Goal: Check status: Check status

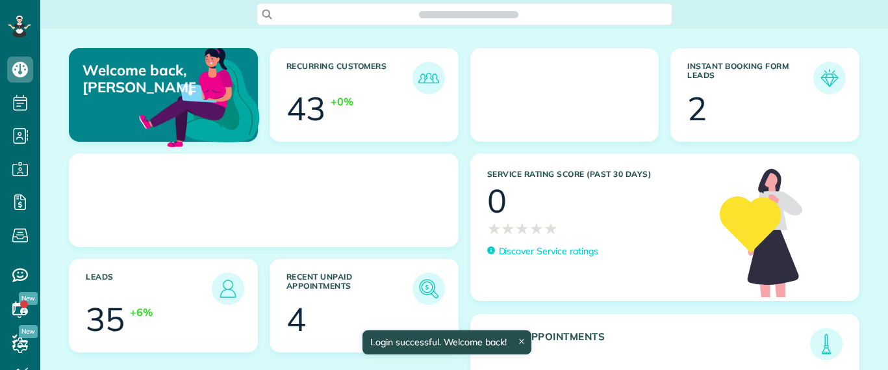
scroll to position [6, 6]
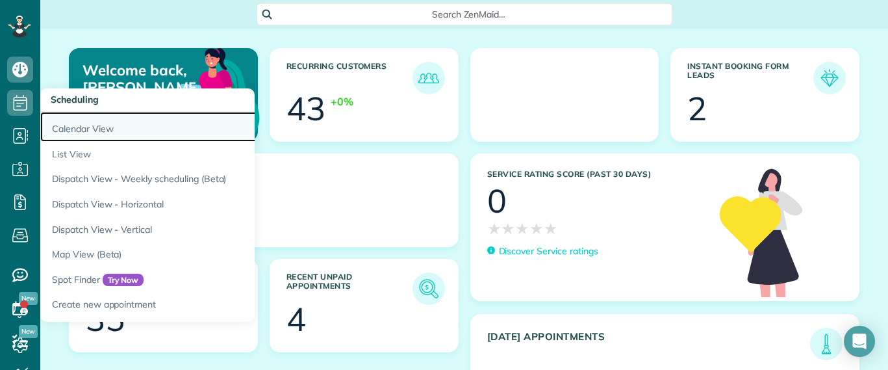
click at [63, 128] on link "Calendar View" at bounding box center [202, 127] width 325 height 30
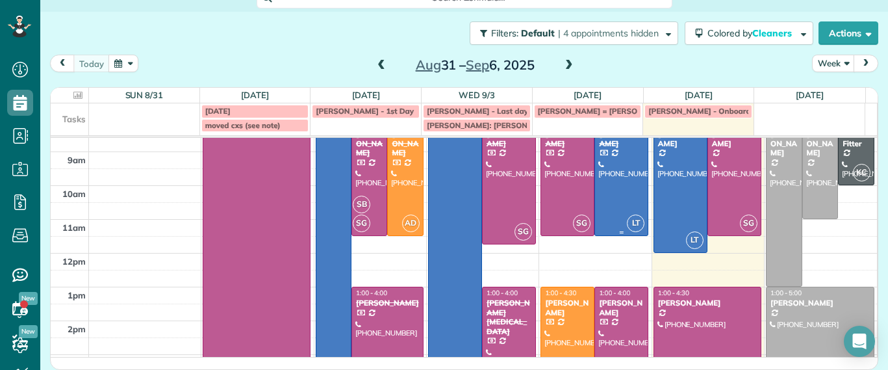
scroll to position [152, 0]
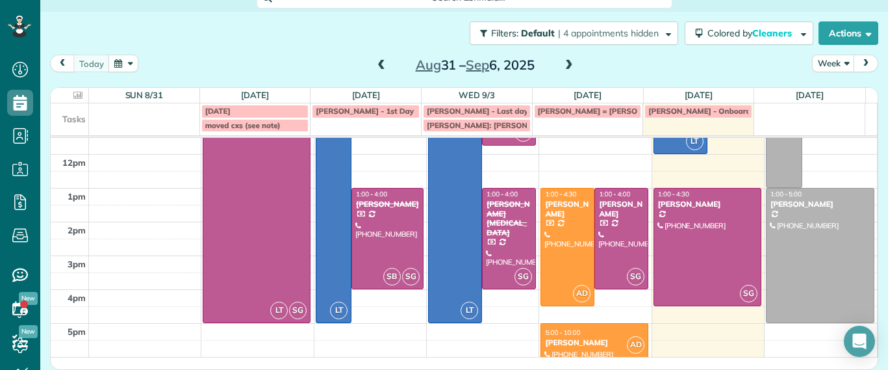
click at [600, 323] on link "AD 5:00 - 10:00 Lila Jenkins (301) 357-4299 109 North Juniper Avenue Highland S…" at bounding box center [595, 340] width 108 height 34
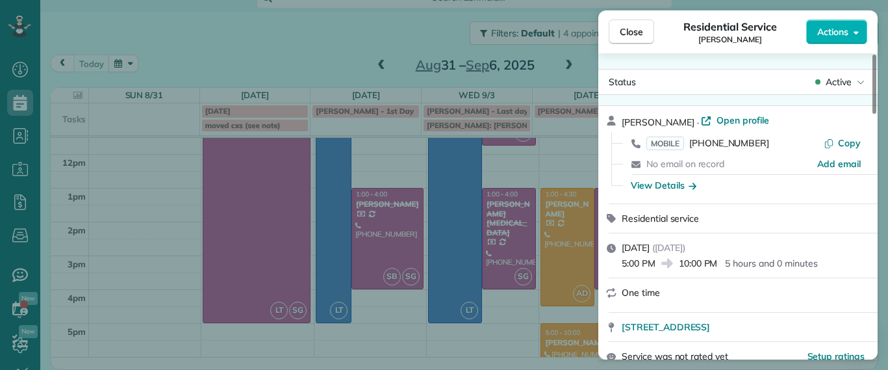
click at [849, 83] on span "Active" at bounding box center [839, 81] width 26 height 13
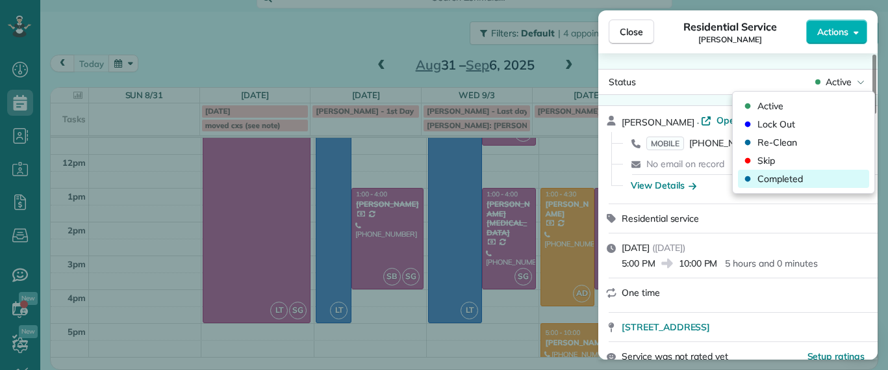
click at [785, 177] on span "Completed" at bounding box center [780, 178] width 45 height 13
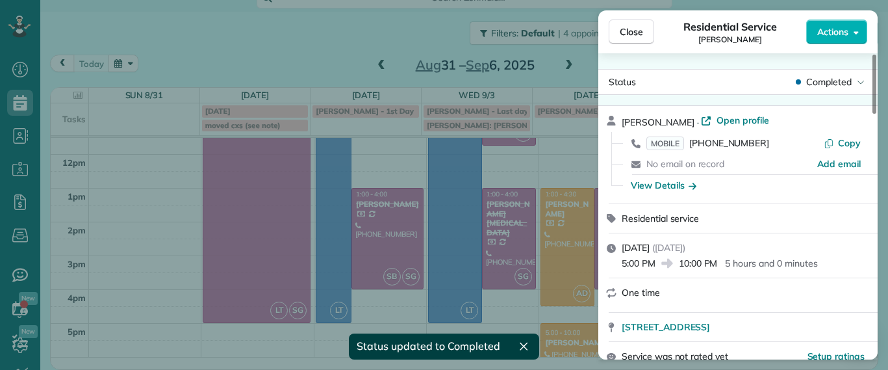
scroll to position [16, 0]
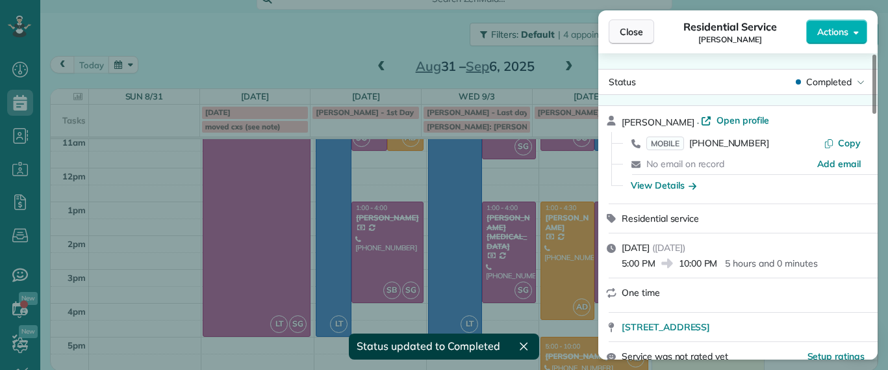
click at [627, 40] on button "Close" at bounding box center [631, 31] width 45 height 25
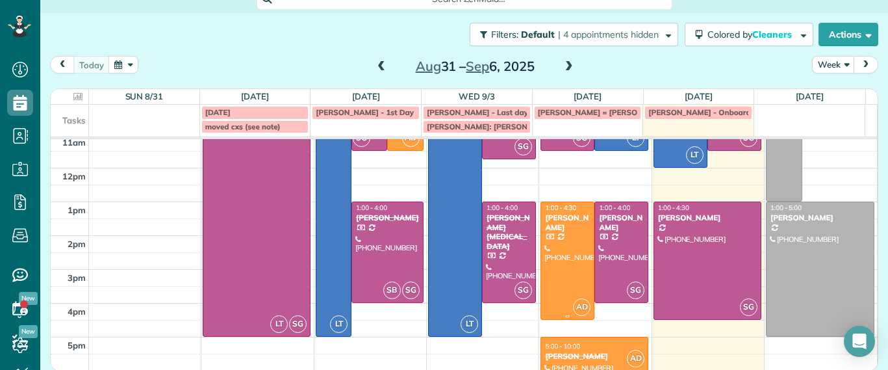
click at [569, 245] on div at bounding box center [567, 260] width 53 height 117
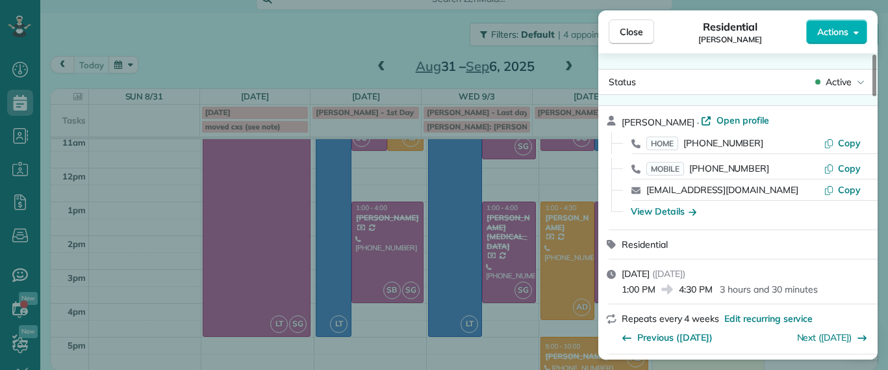
click at [844, 80] on span "Active" at bounding box center [839, 81] width 26 height 13
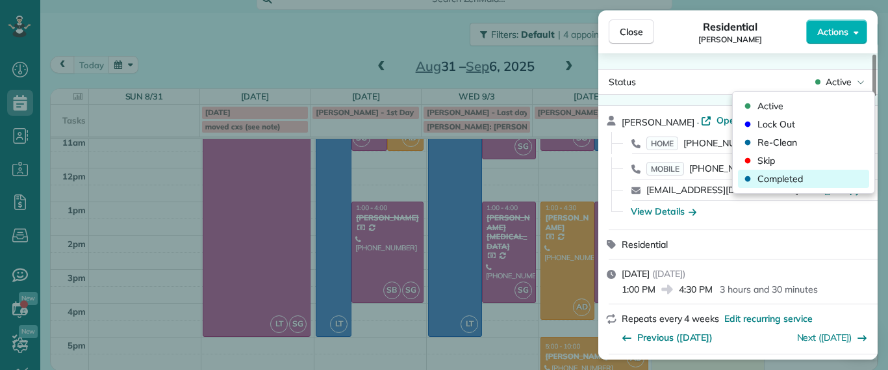
click at [797, 182] on span "Completed" at bounding box center [780, 178] width 45 height 13
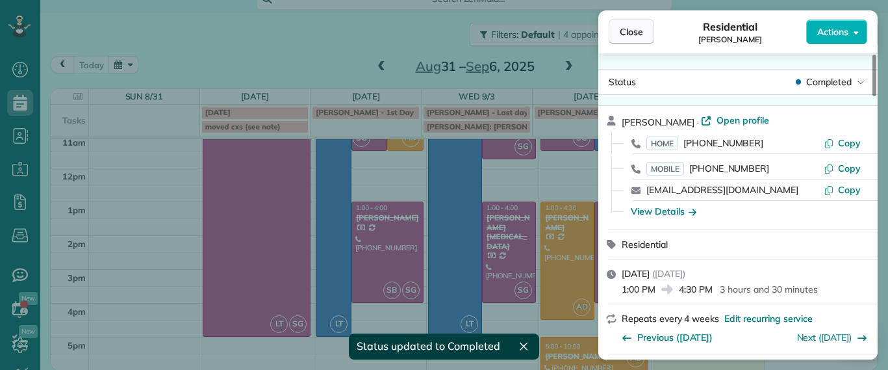
scroll to position [140, 0]
click at [595, 223] on div "Close Residential Lucy McCown Actions Status Completed Lucy McCown · Open profi…" at bounding box center [444, 185] width 888 height 370
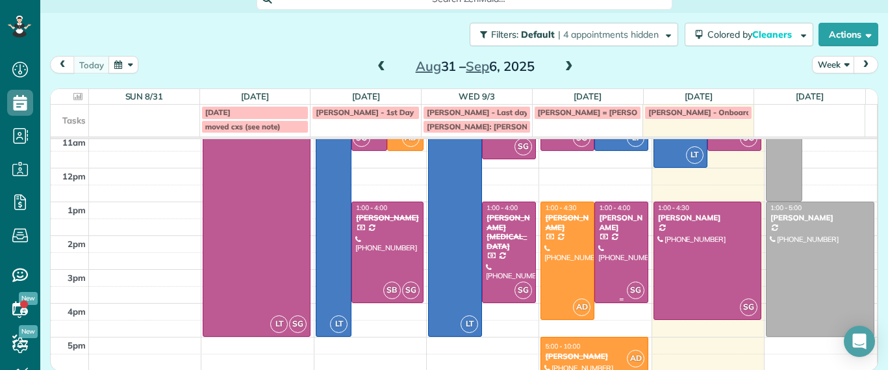
click at [617, 246] on div at bounding box center [621, 252] width 53 height 100
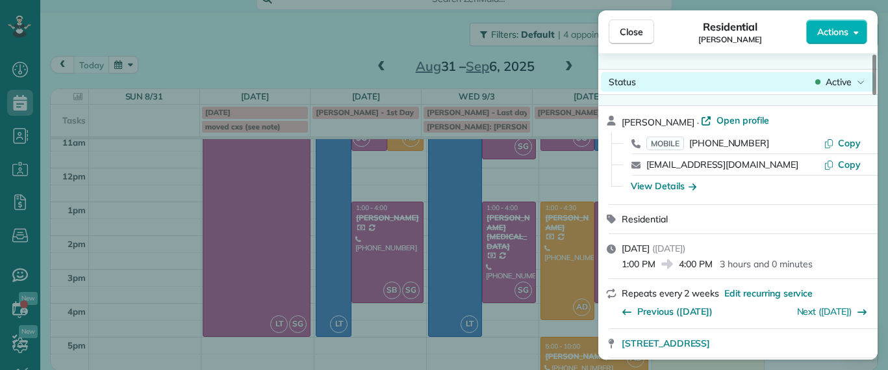
click at [864, 78] on icon at bounding box center [861, 81] width 8 height 13
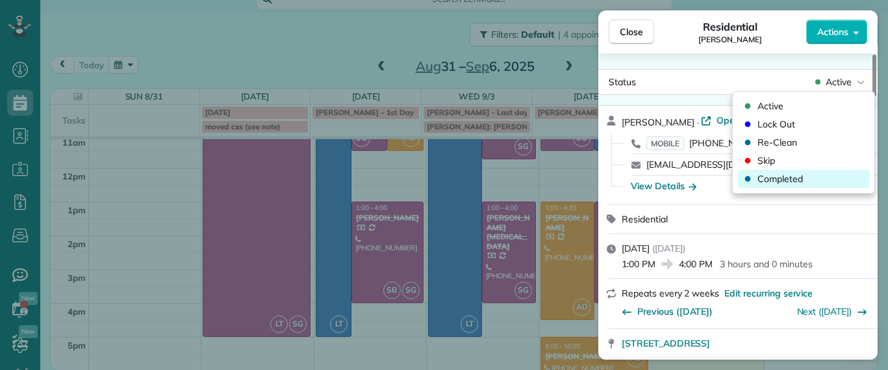
click at [792, 177] on span "Completed" at bounding box center [780, 178] width 45 height 13
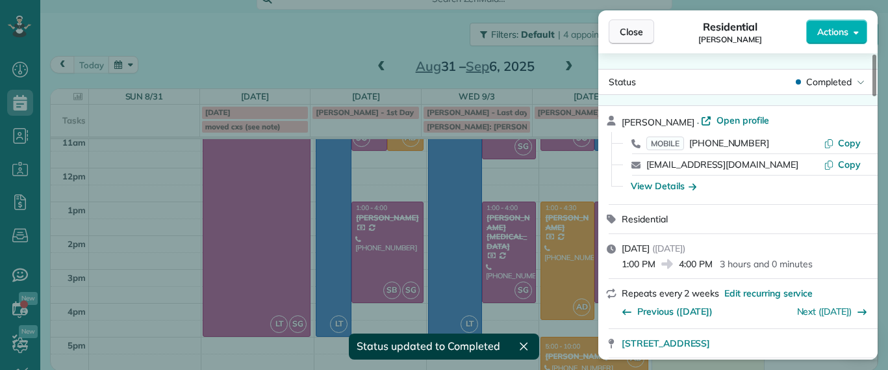
click at [646, 31] on button "Close" at bounding box center [631, 31] width 45 height 25
